Goal: Task Accomplishment & Management: Manage account settings

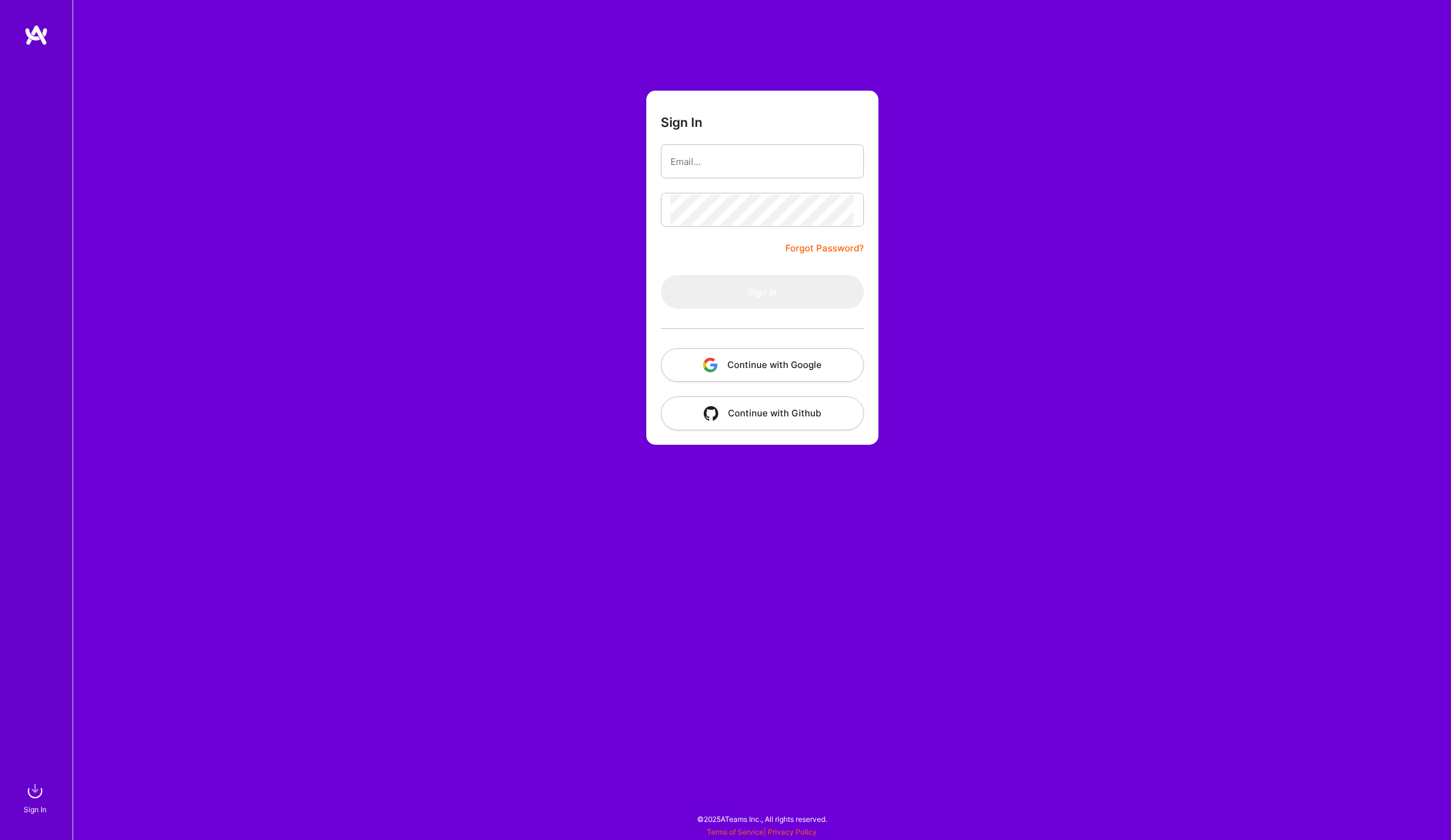
click at [810, 376] on button "Continue with Google" at bounding box center [761, 364] width 203 height 34
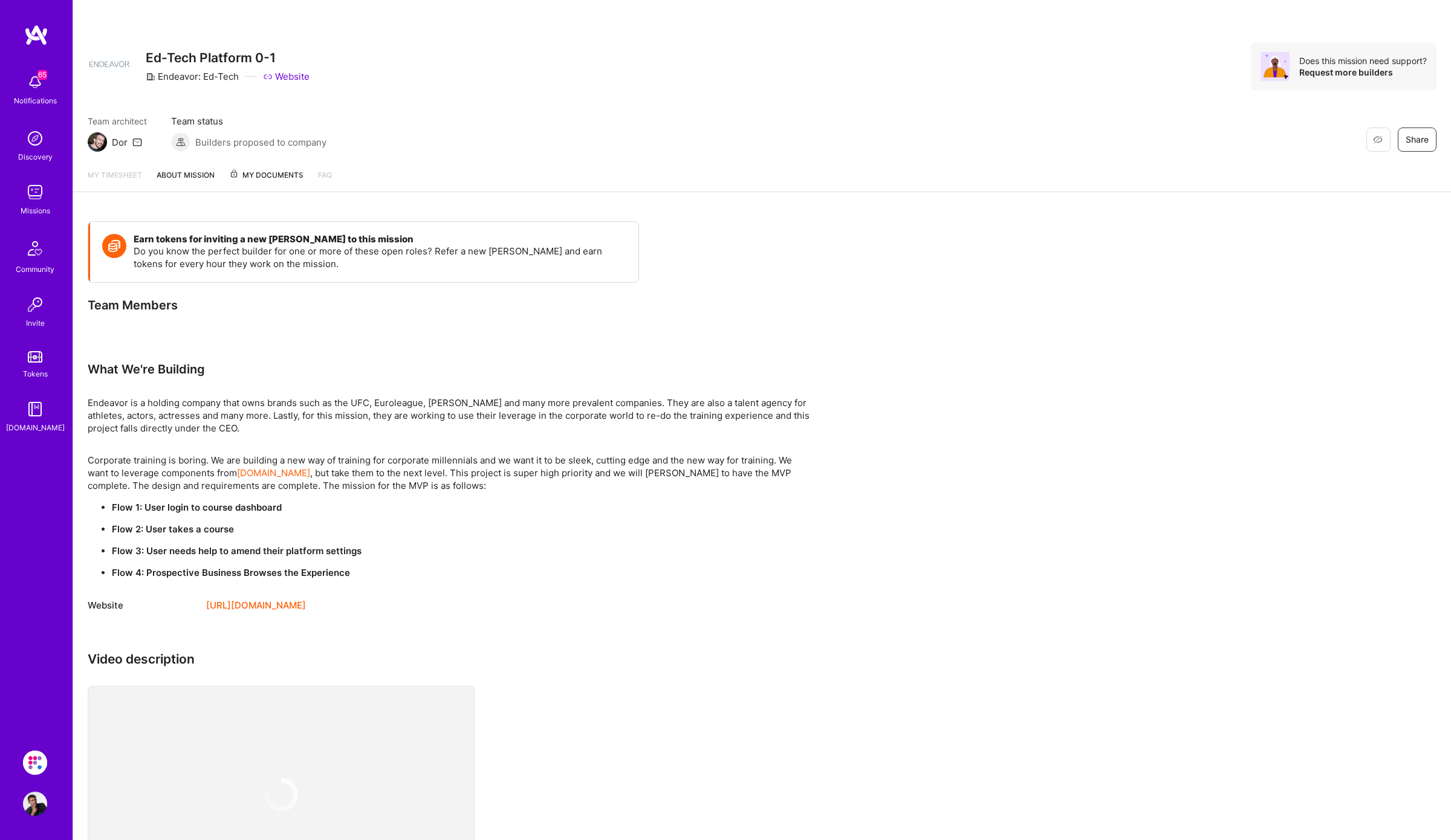
click at [39, 766] on img at bounding box center [35, 762] width 24 height 24
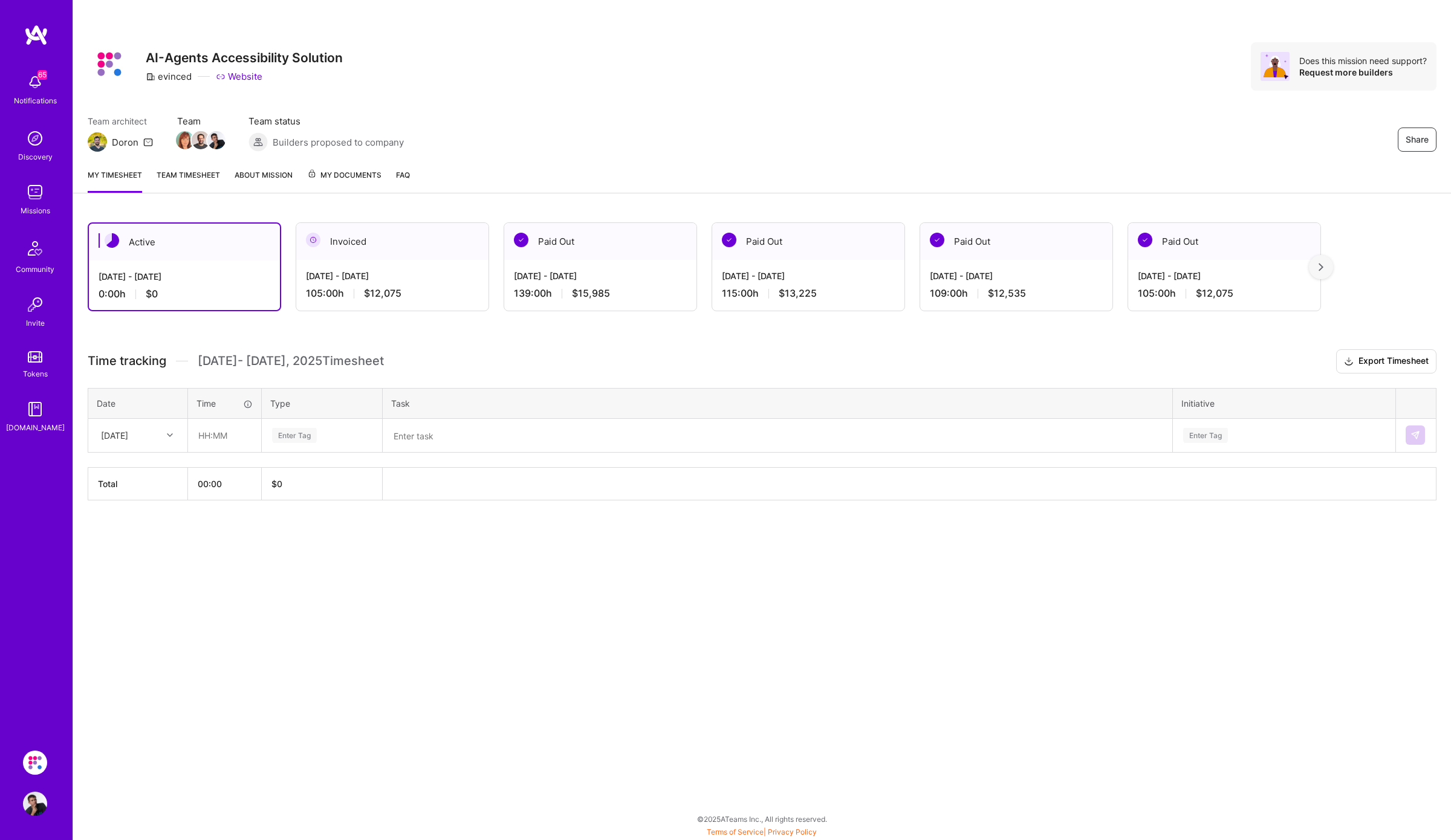
click at [200, 174] on link "Team timesheet" at bounding box center [188, 181] width 63 height 24
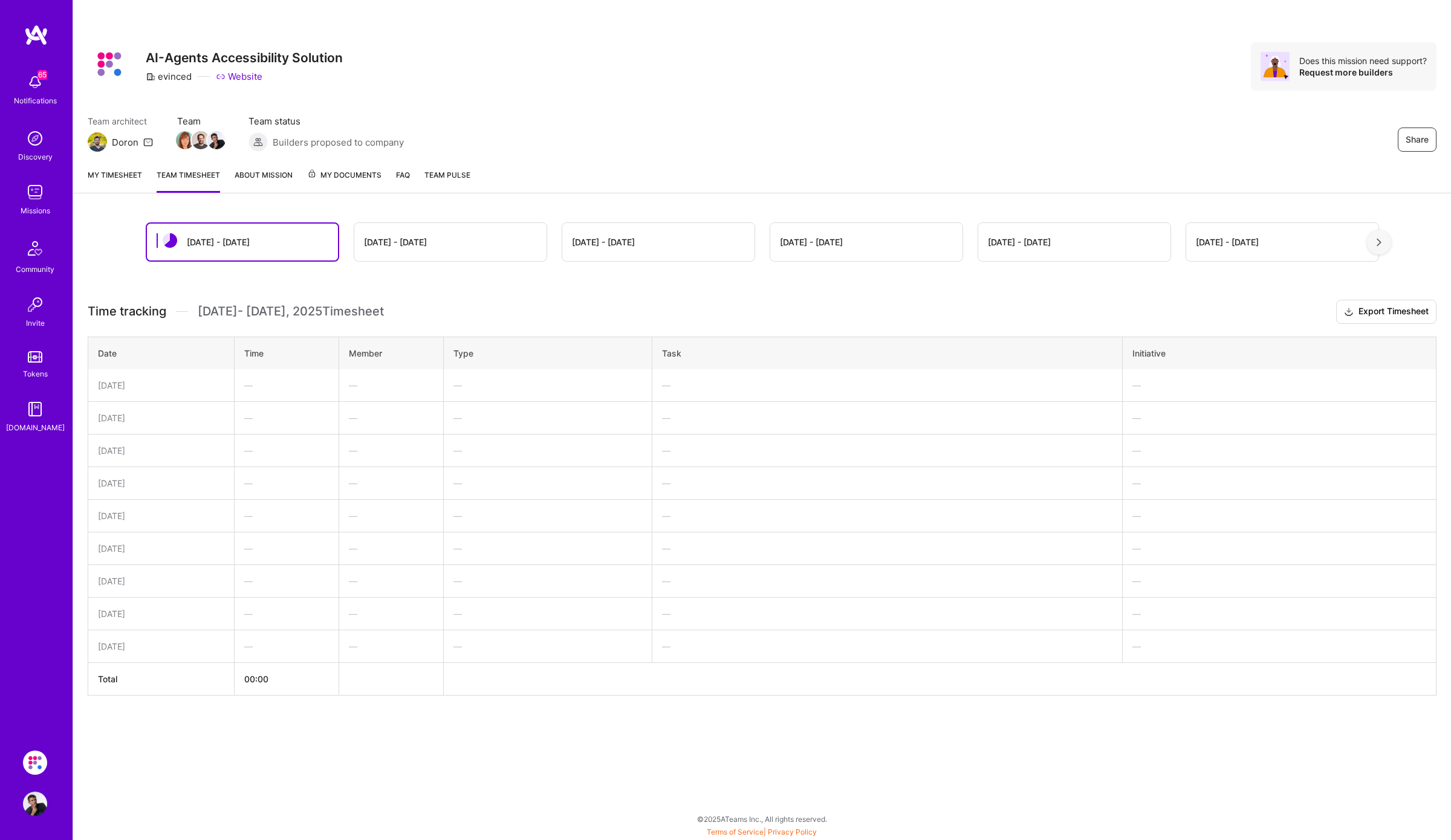
click at [383, 244] on div "[DATE] - [DATE]" at bounding box center [395, 242] width 63 height 13
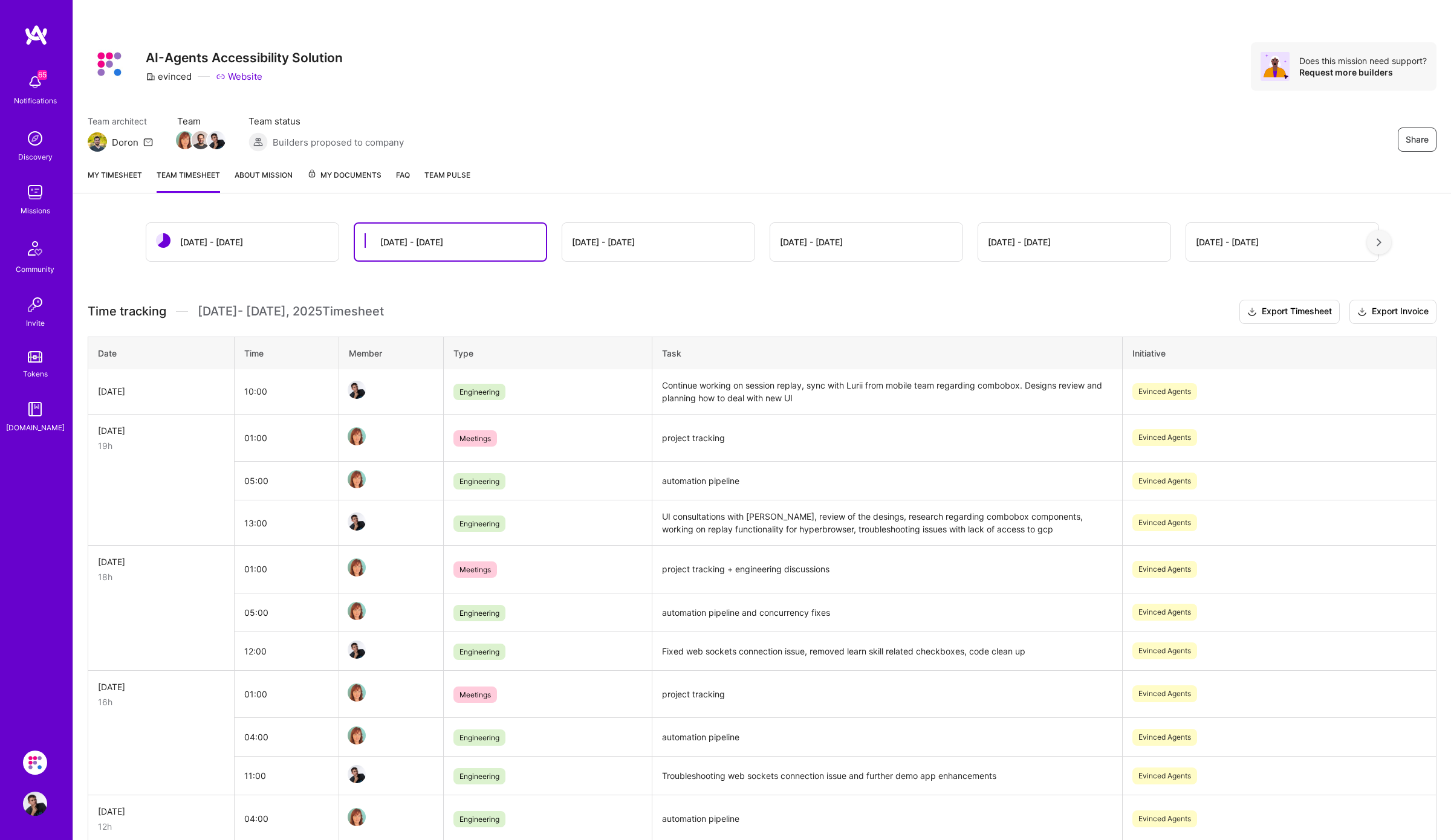
click at [128, 178] on link "My timesheet" at bounding box center [114, 181] width 54 height 24
